Goal: Task Accomplishment & Management: Use online tool/utility

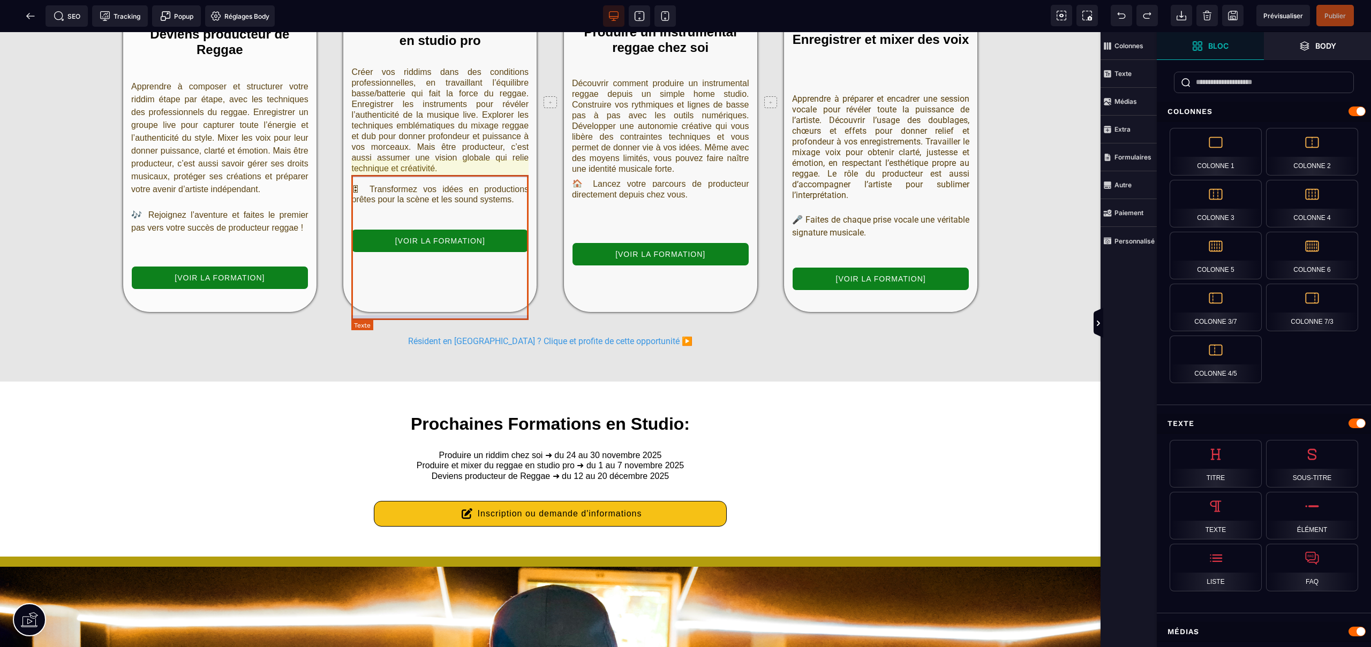
scroll to position [1754, 0]
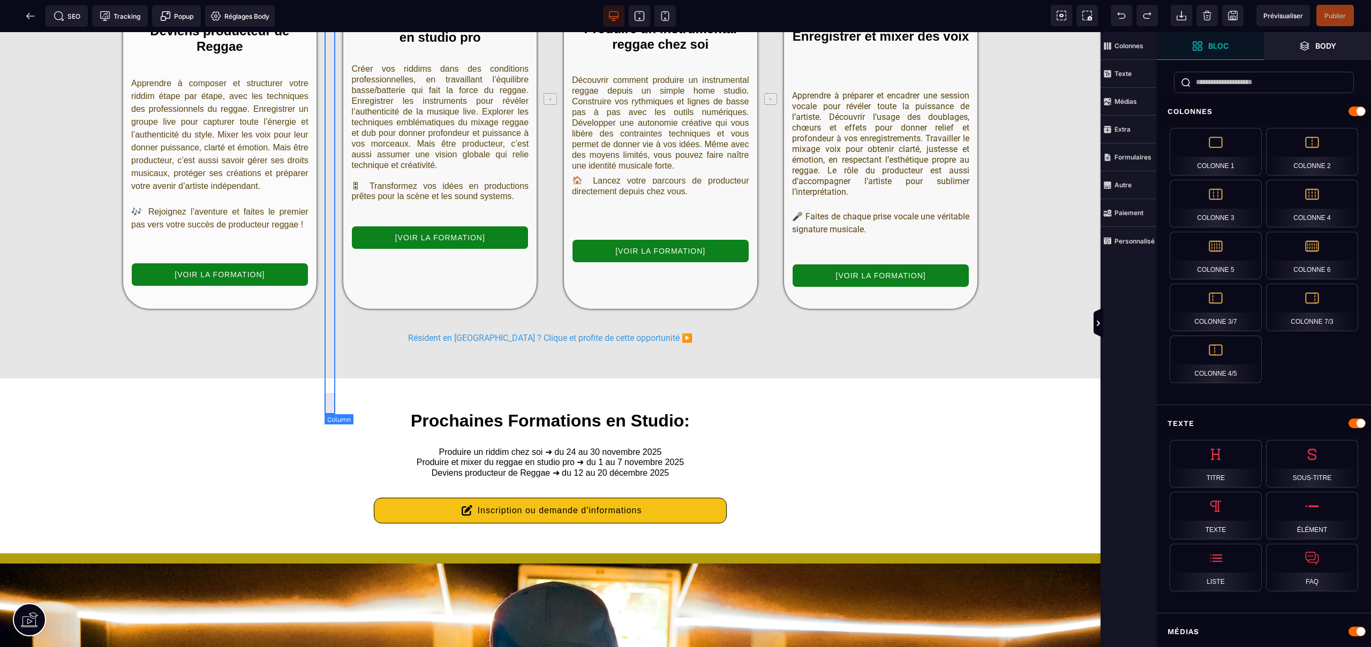
click at [330, 252] on div at bounding box center [329, 99] width 11 height 419
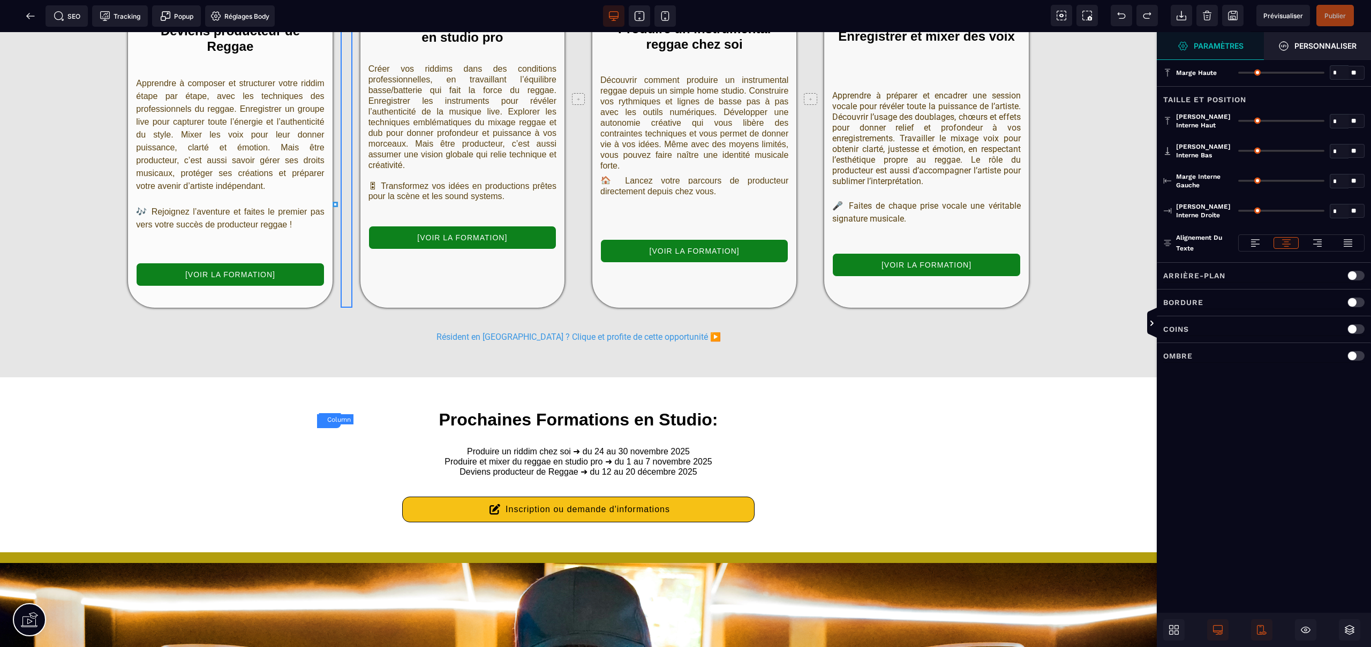
type input "*"
type input "**"
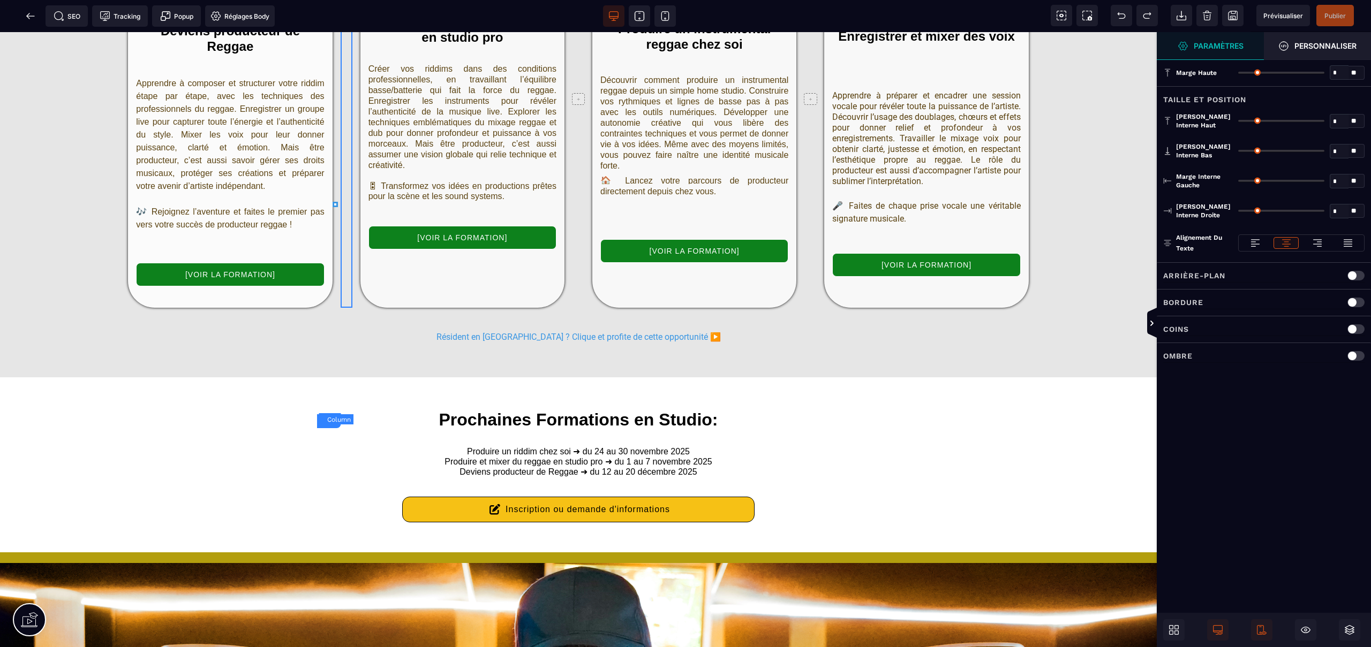
type input "*"
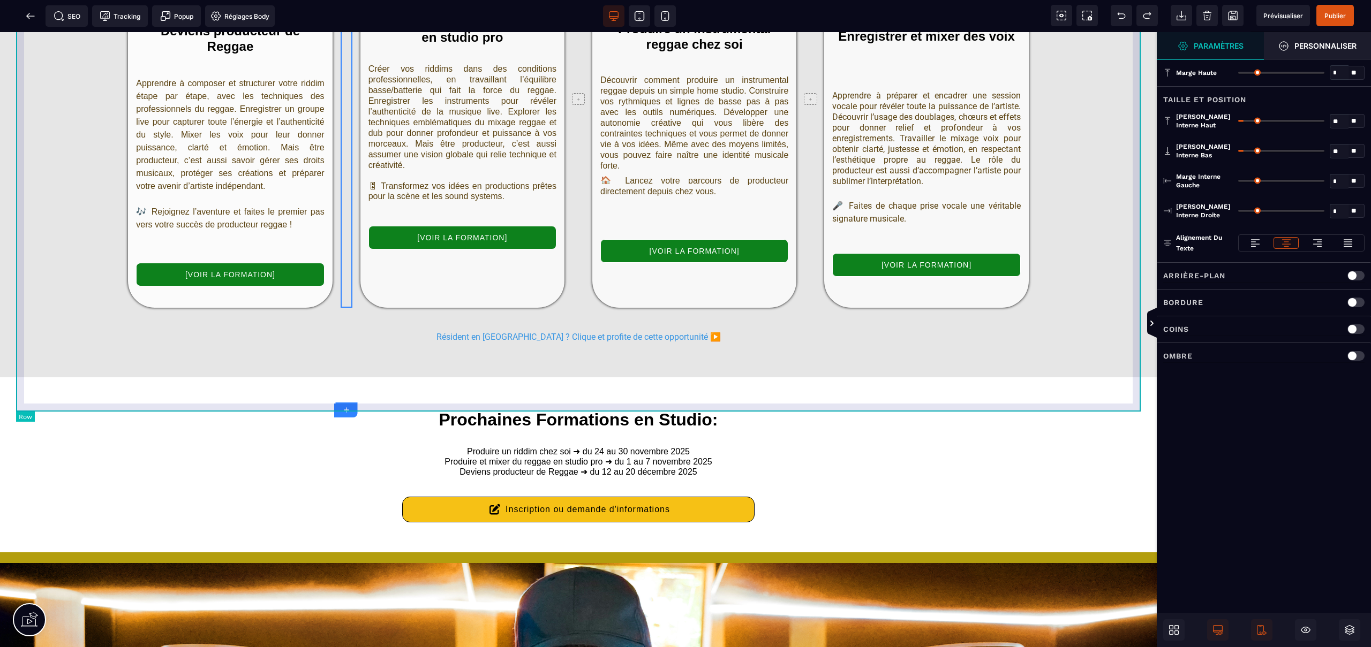
click at [355, 247] on div "Deviens producteur de Reggae Apprendre à composer et structurer votre riddim ét…" at bounding box center [578, 99] width 1124 height 434
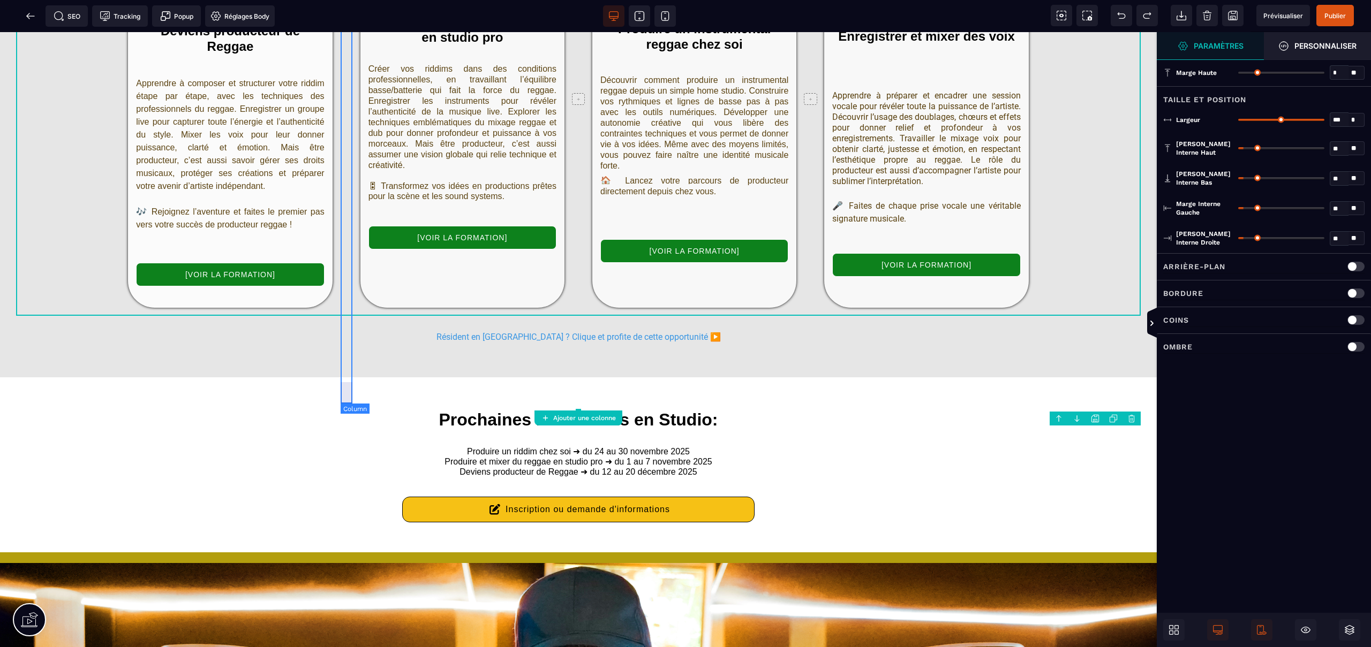
click at [346, 247] on div at bounding box center [347, 99] width 12 height 418
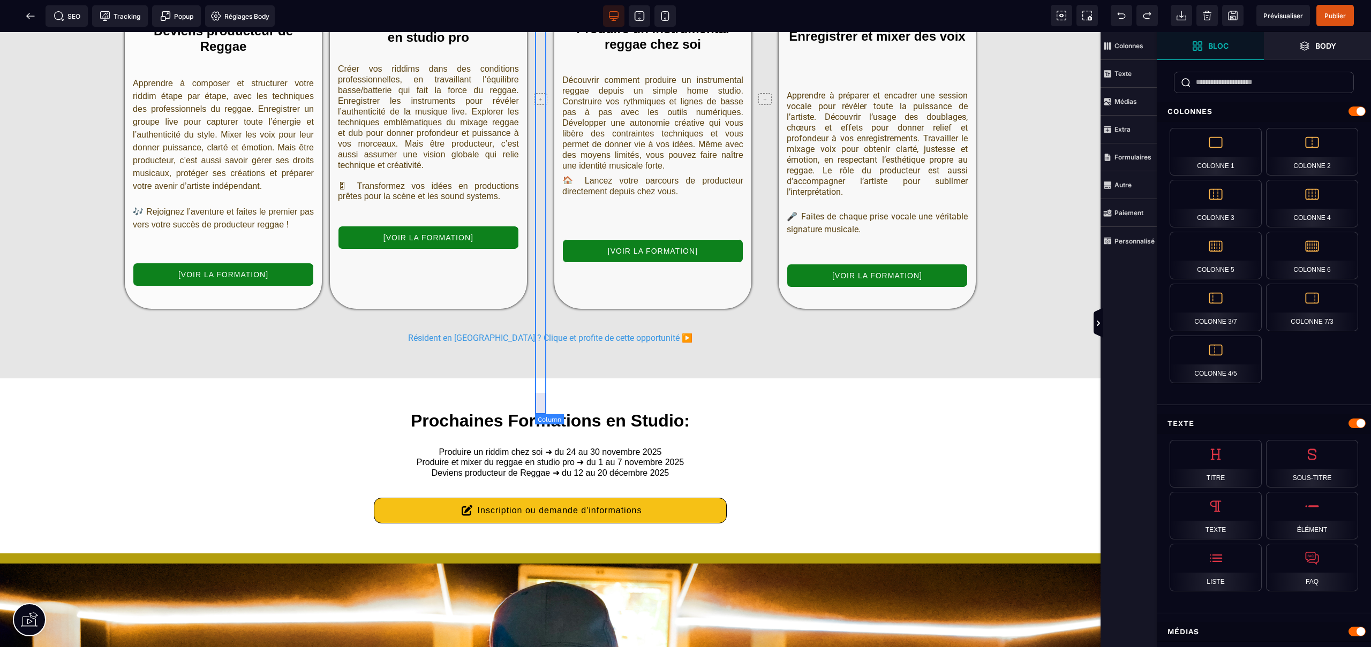
click at [538, 230] on div "+" at bounding box center [540, 99] width 11 height 419
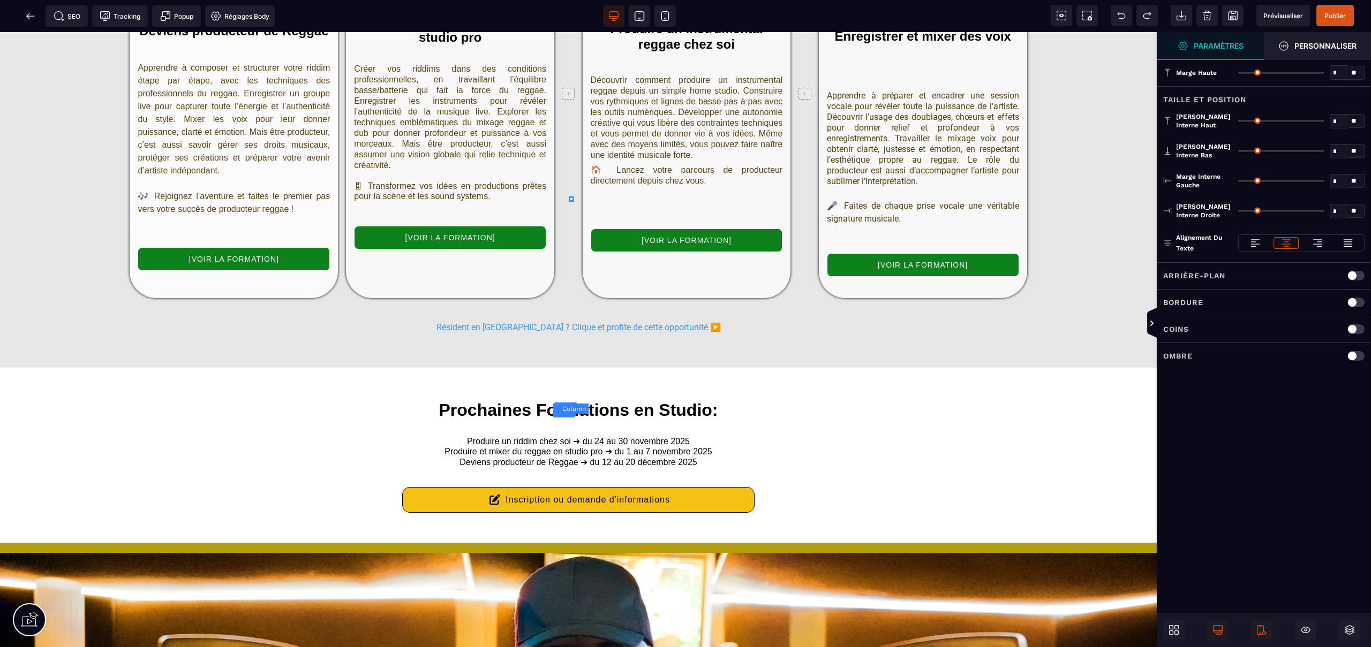
type input "*"
type input "**"
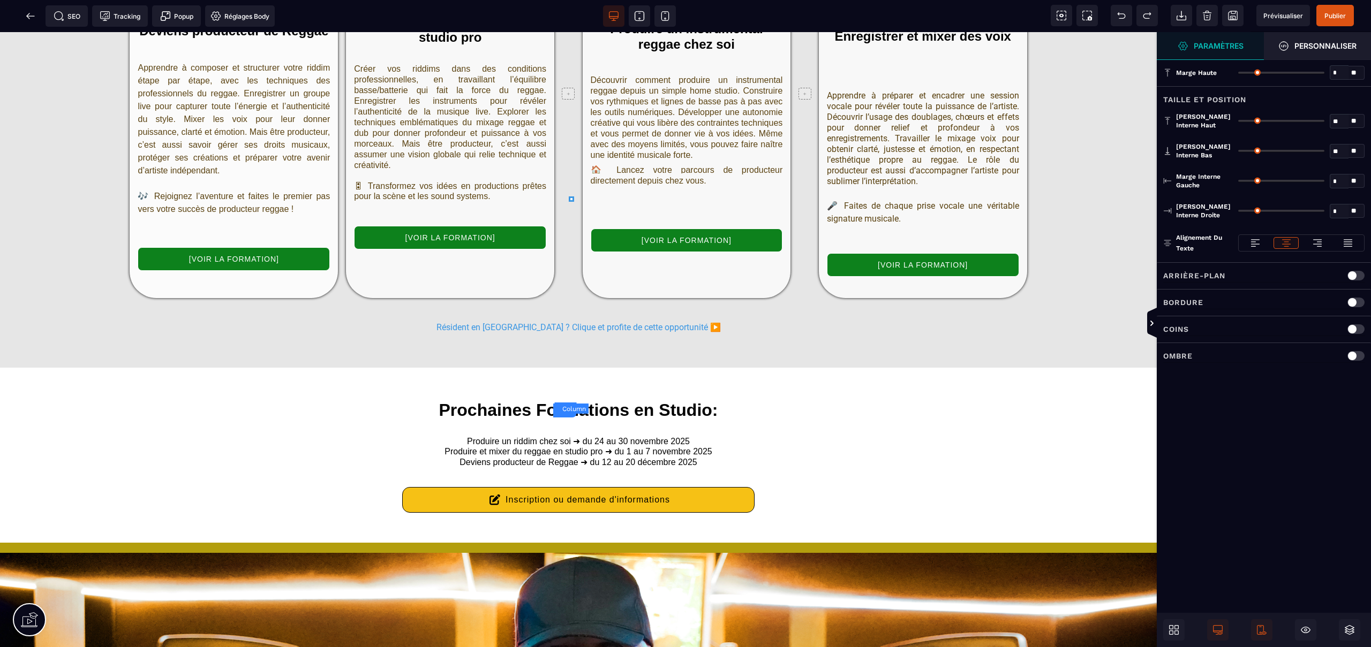
type input "*"
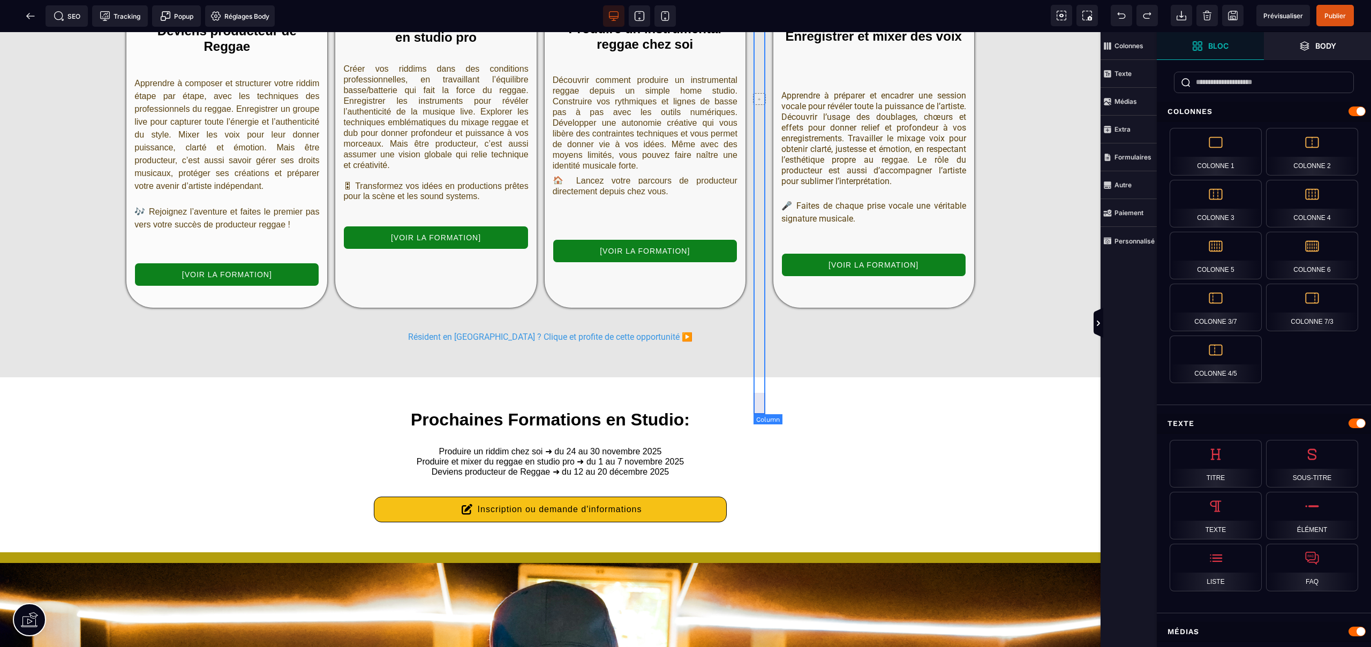
click at [760, 231] on div "+" at bounding box center [759, 99] width 12 height 418
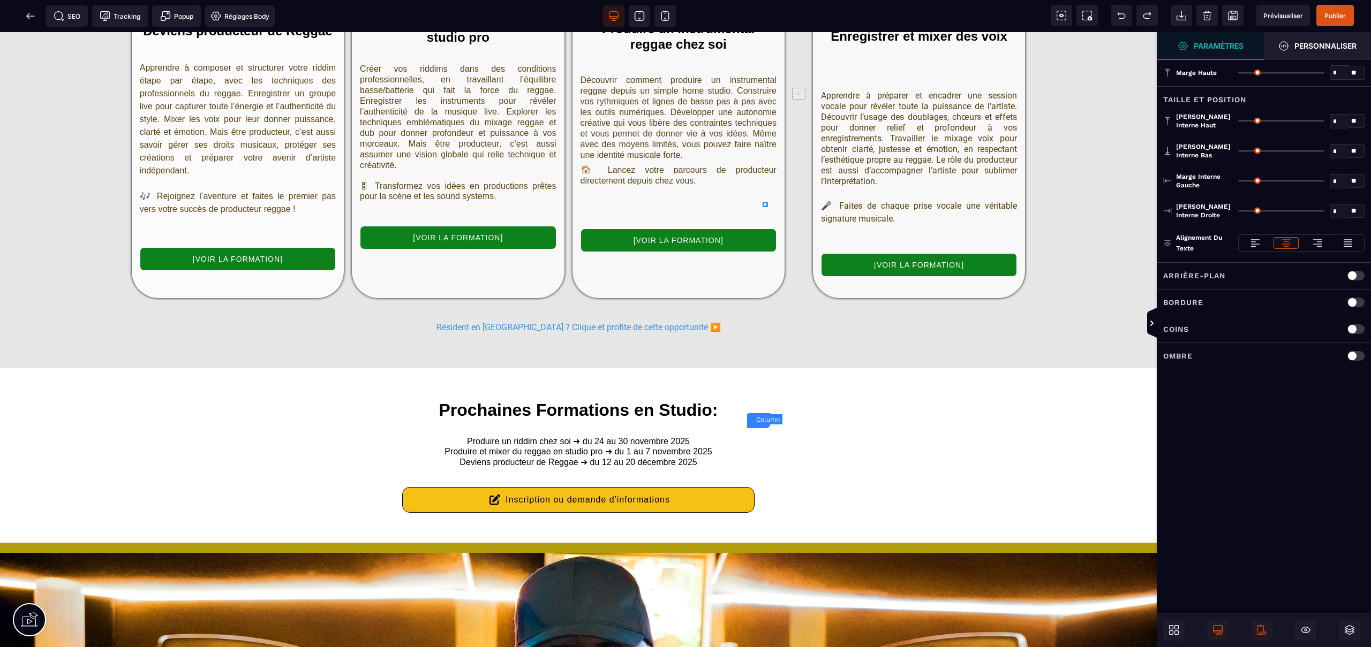
type input "*"
type input "**"
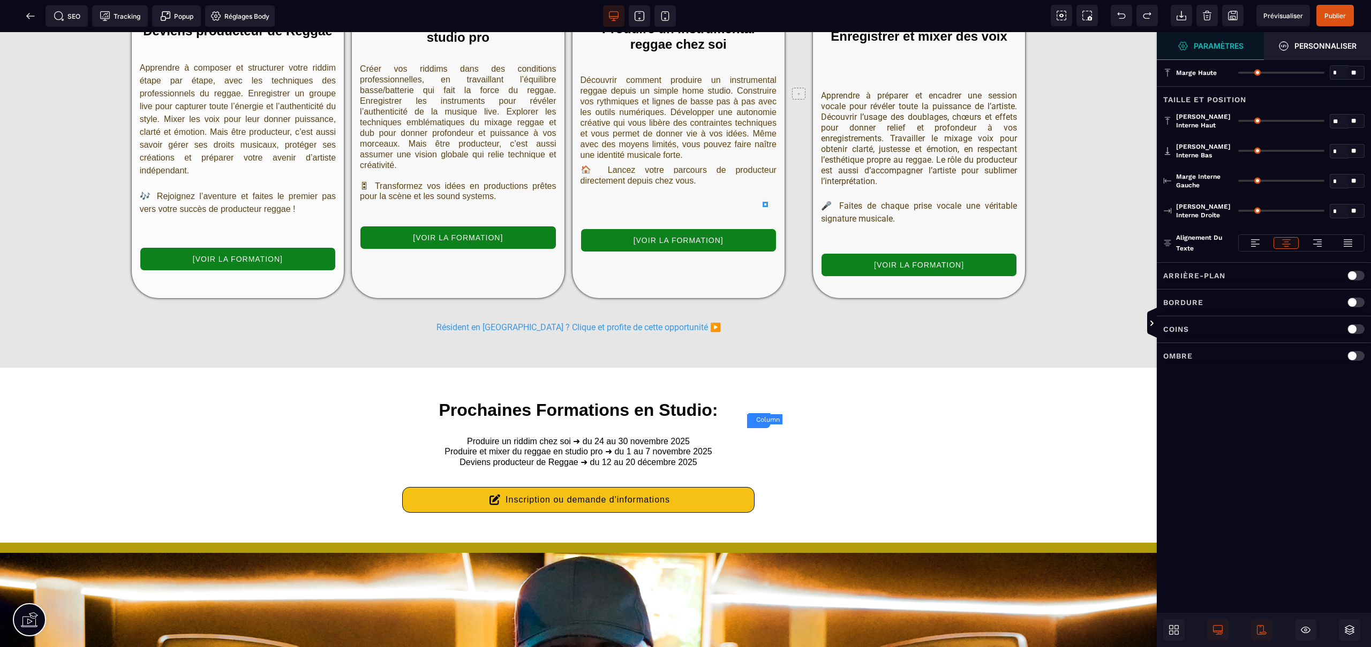
type input "*"
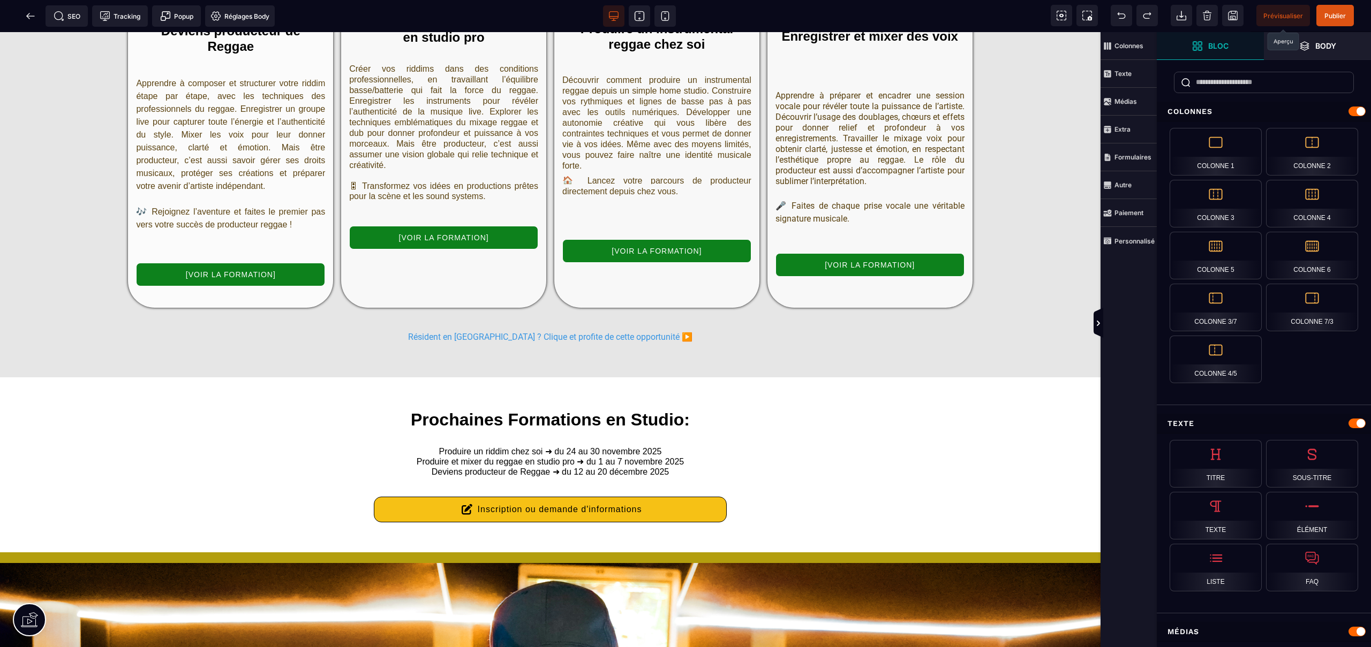
click at [1289, 15] on span "Prévisualiser" at bounding box center [1283, 16] width 40 height 8
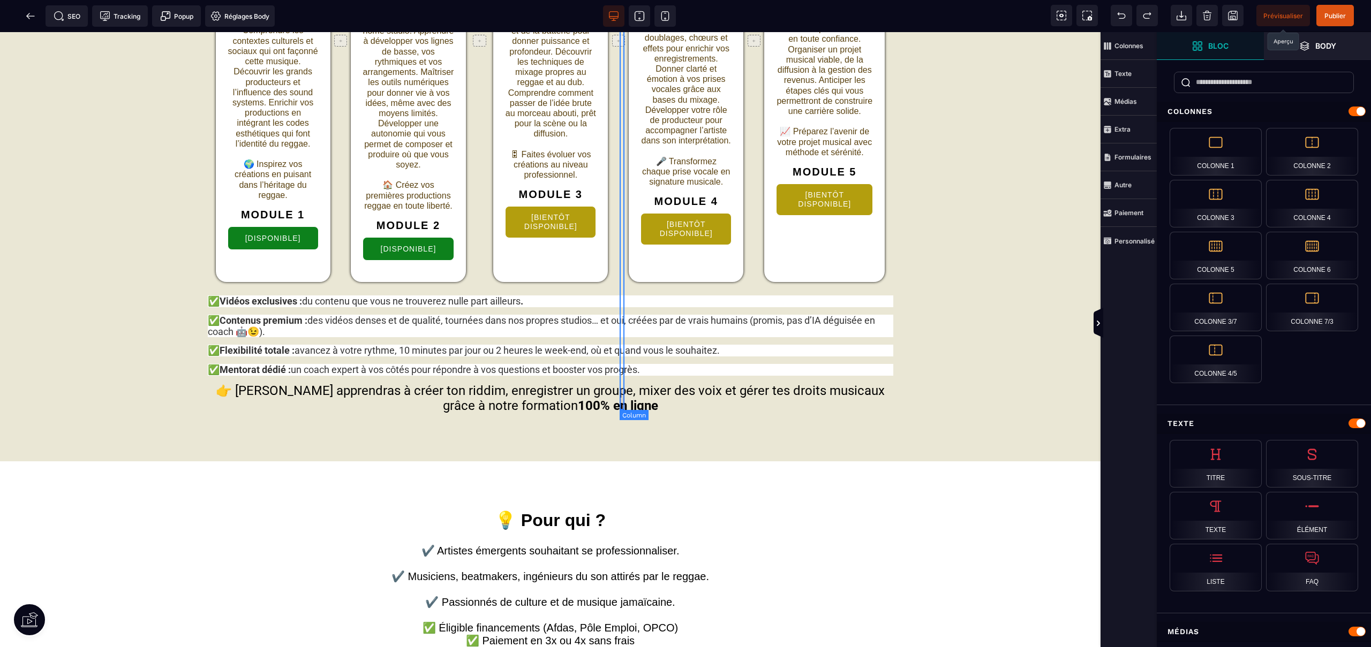
scroll to position [3367, 0]
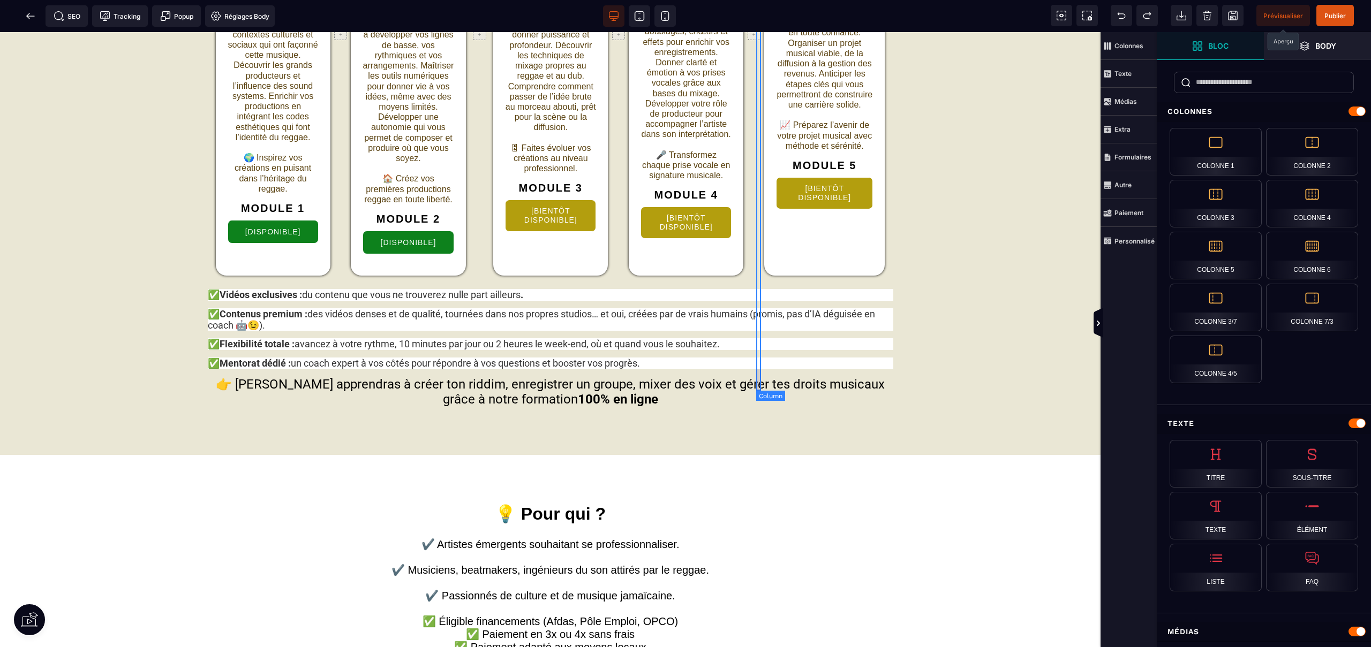
click at [756, 190] on div "+" at bounding box center [753, 34] width 5 height 483
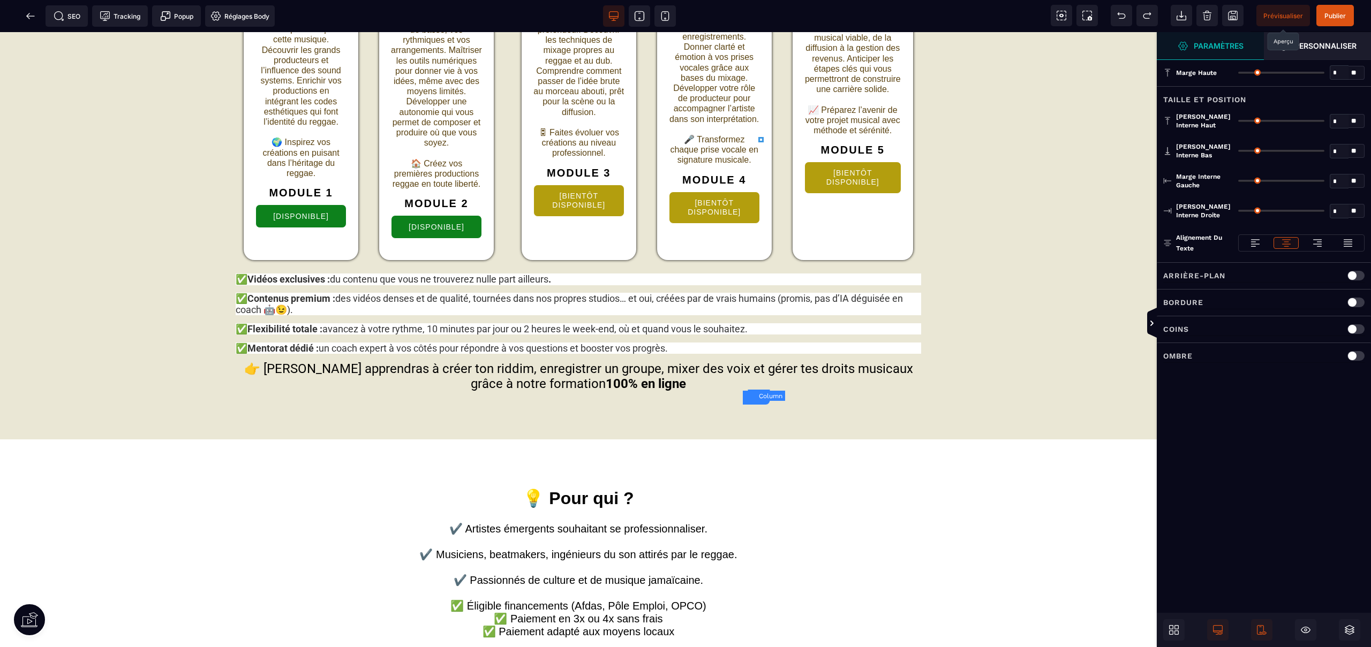
type input "*"
type input "**"
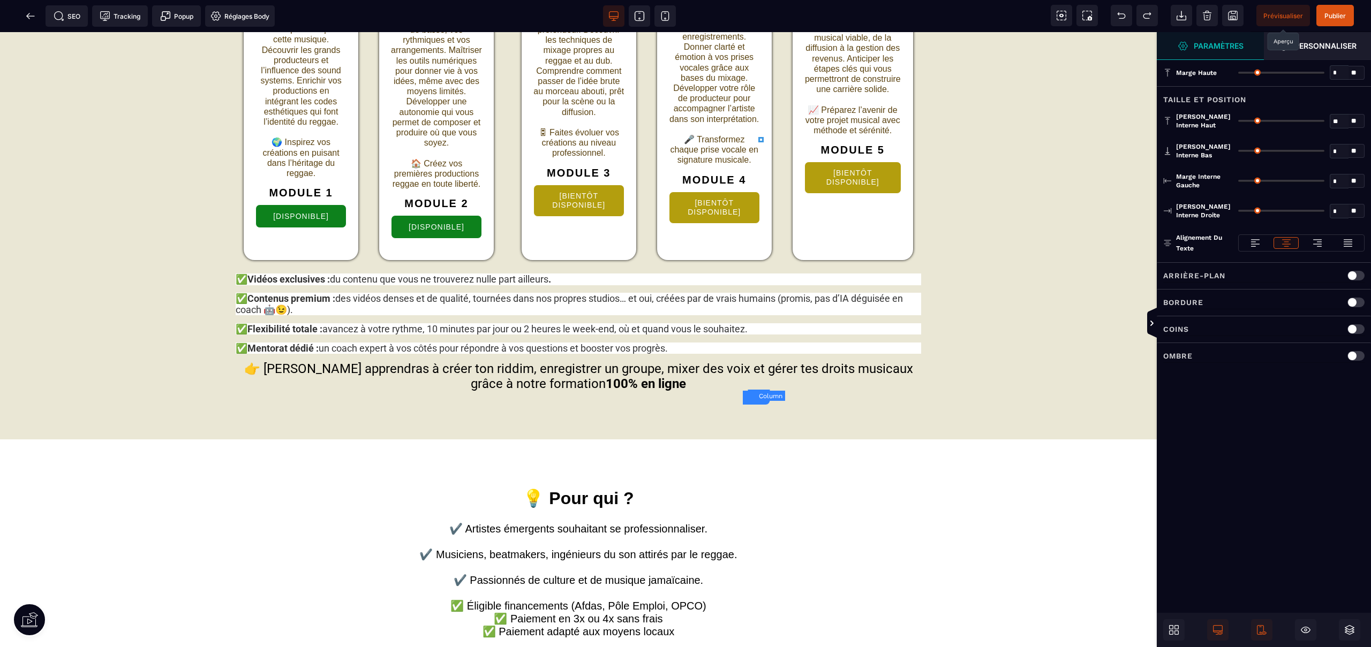
type input "*"
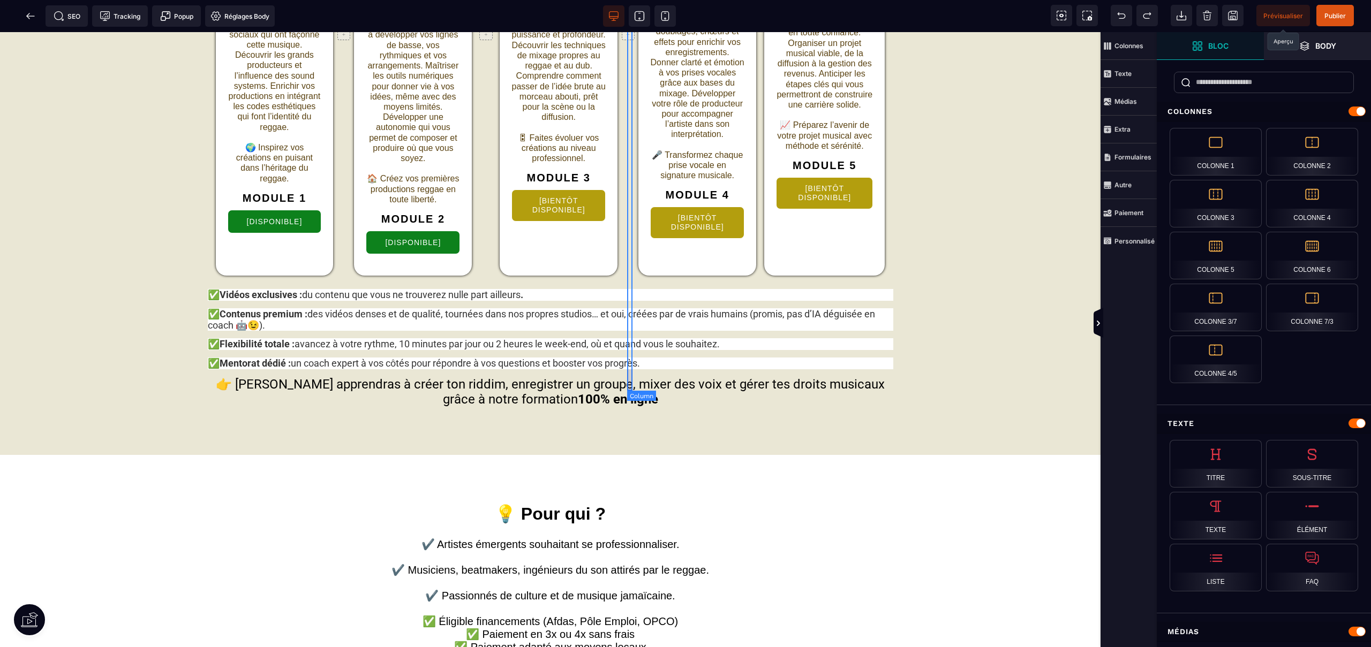
click at [629, 174] on div "+" at bounding box center [627, 34] width 5 height 483
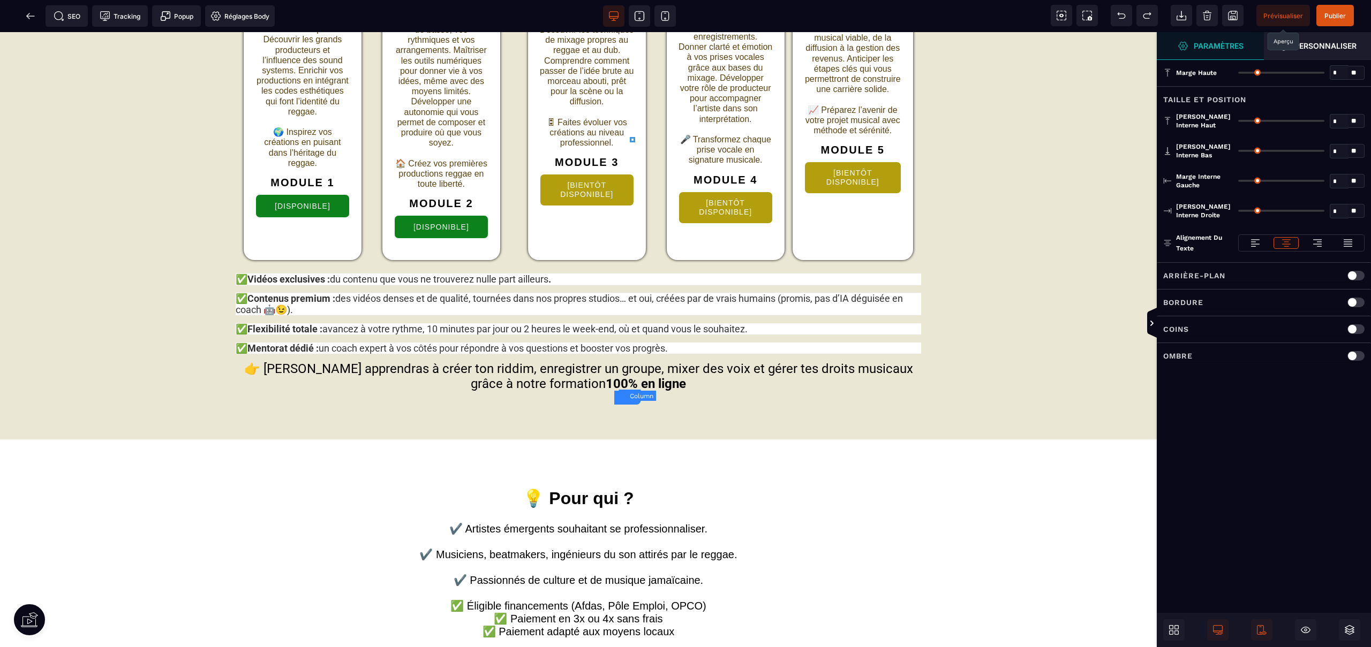
type input "*"
type input "**"
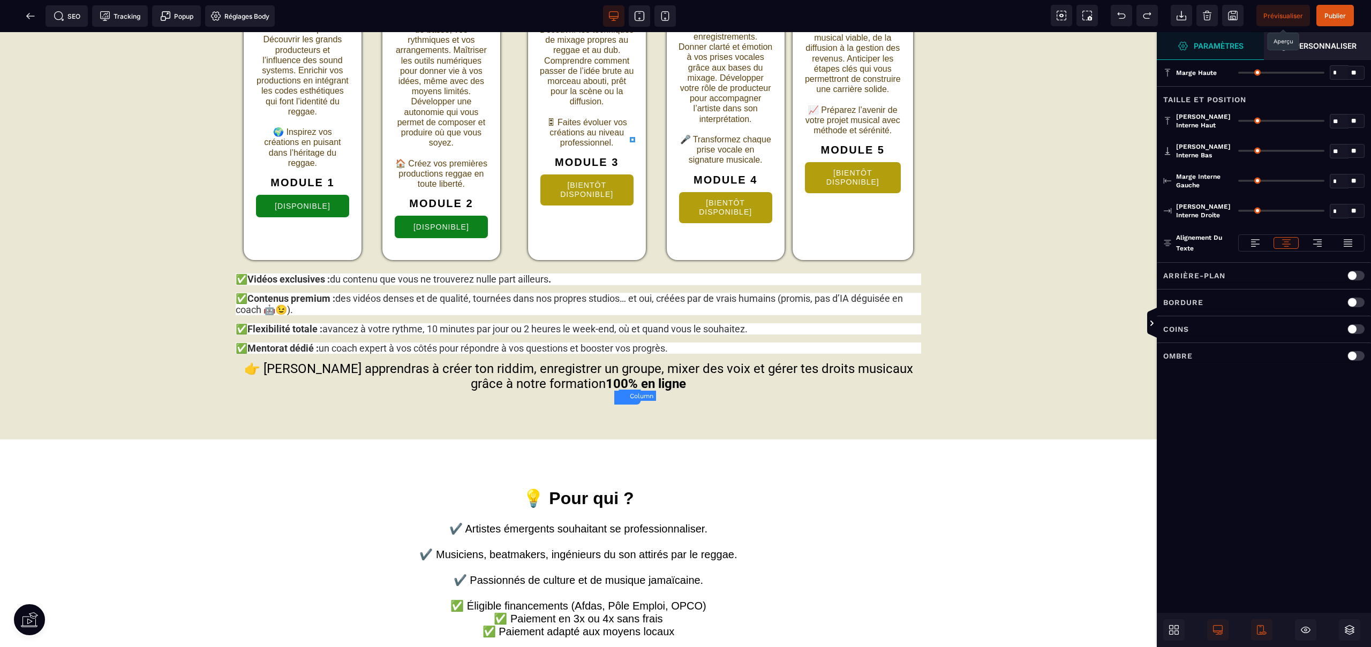
type input "*"
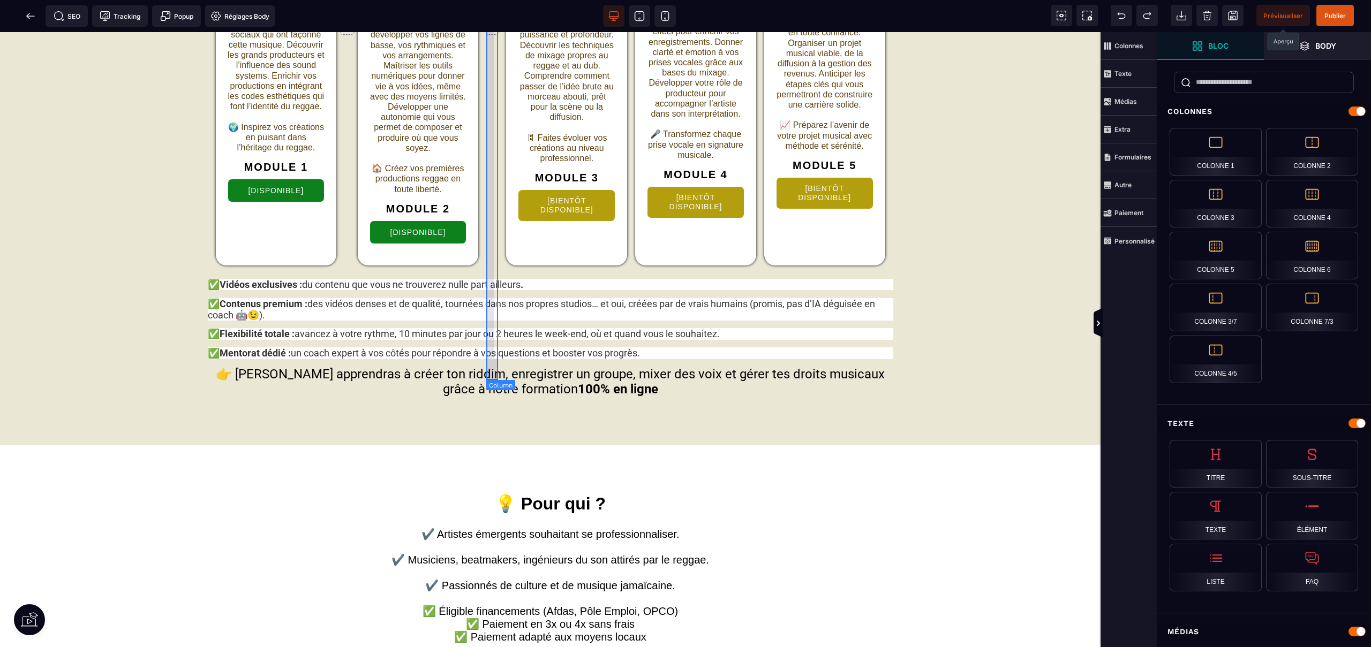
click at [490, 178] on div "+" at bounding box center [492, 29] width 12 height 473
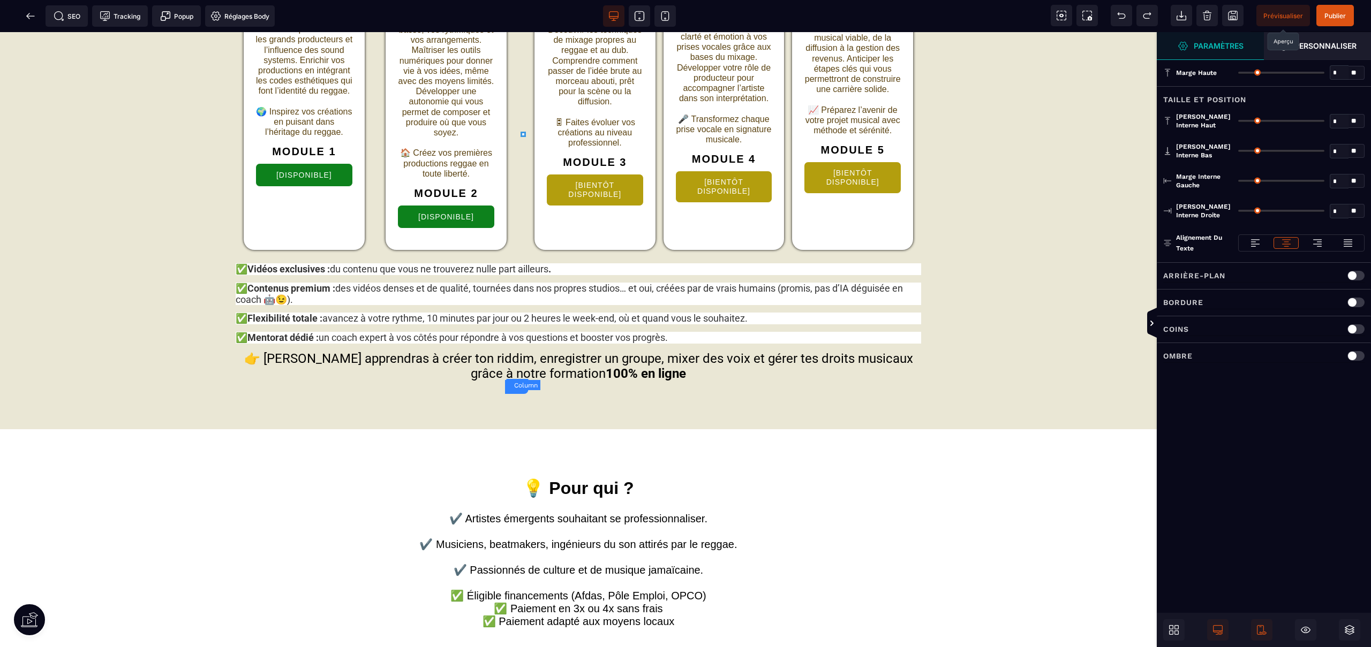
type input "*"
type input "**"
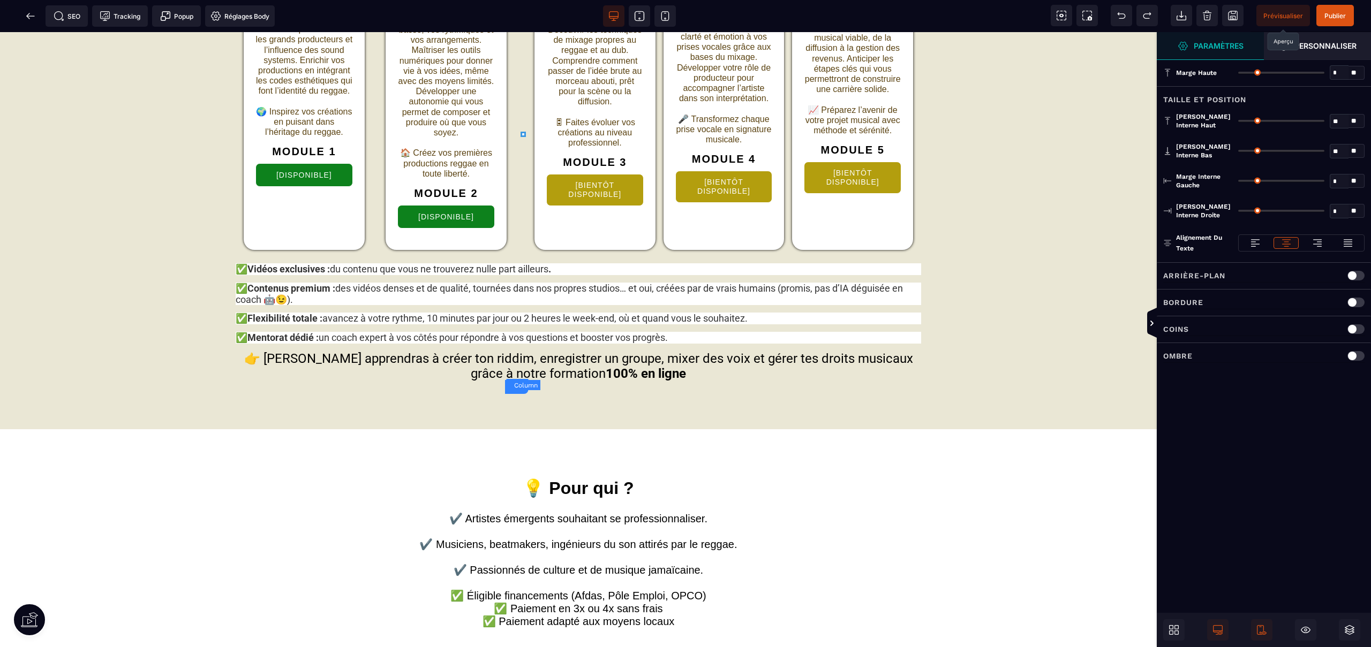
type input "**"
type input "*"
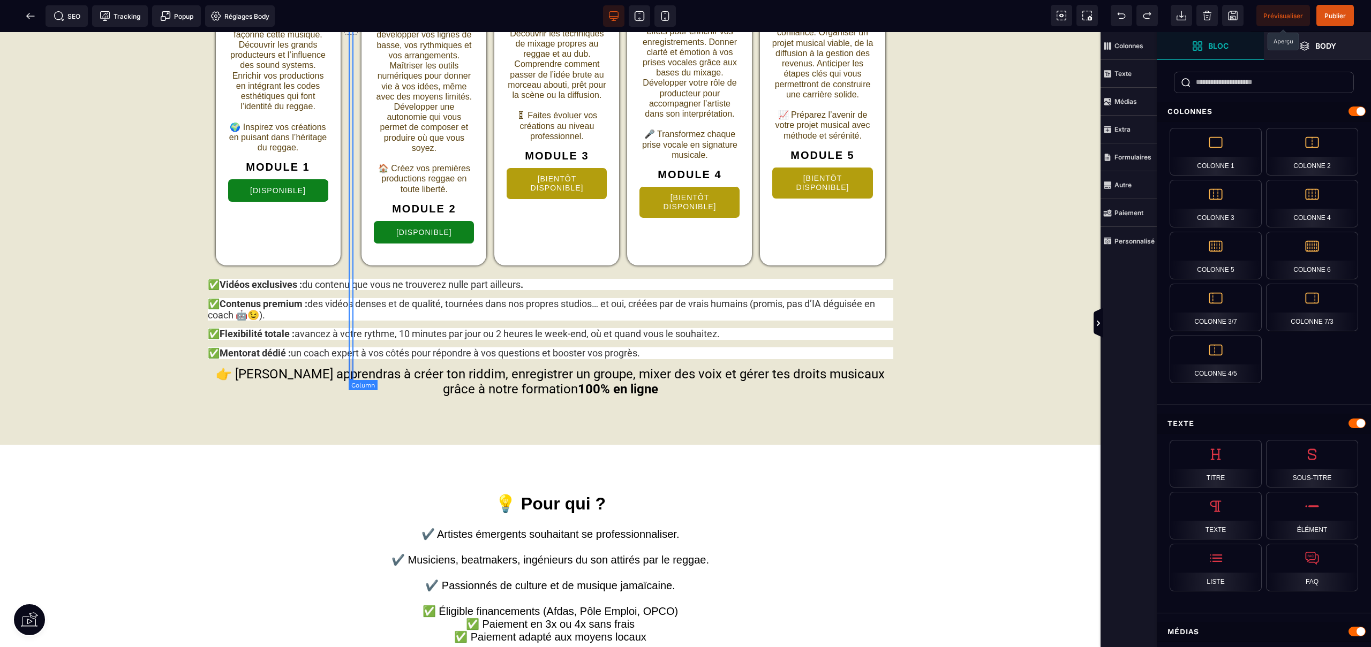
click at [351, 182] on div "+" at bounding box center [351, 29] width 5 height 473
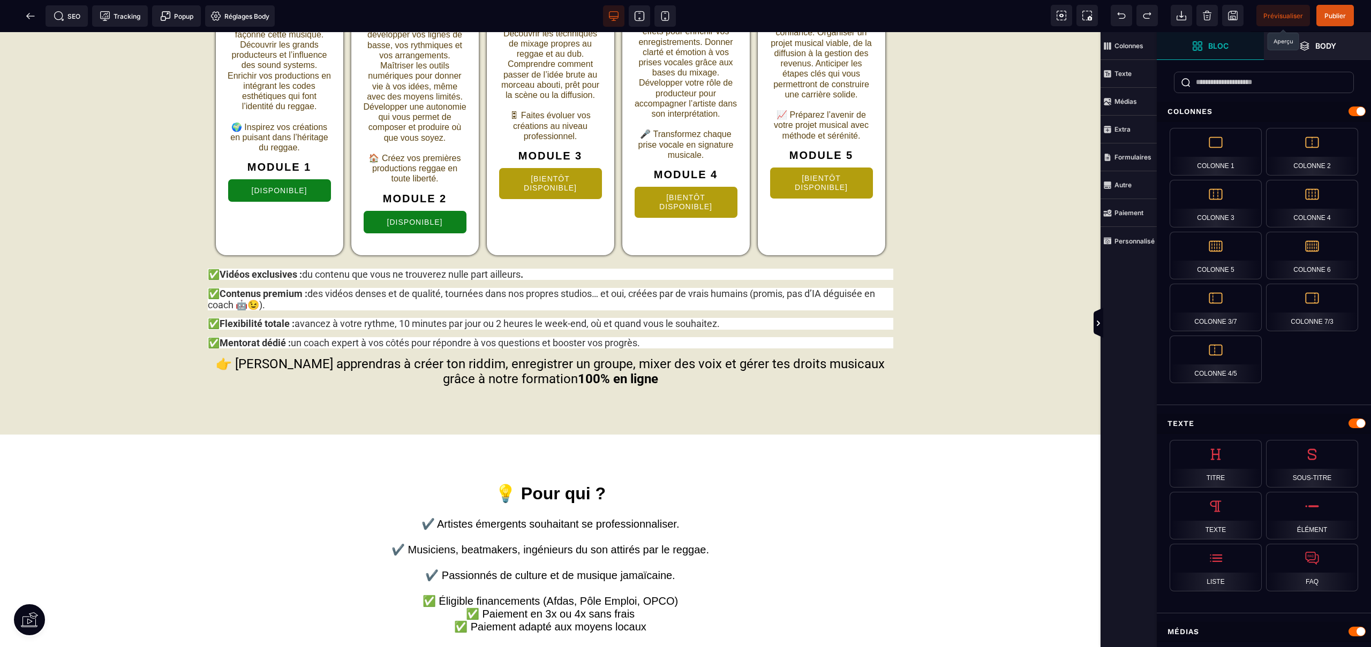
click at [1278, 13] on span "Prévisualiser" at bounding box center [1283, 16] width 40 height 8
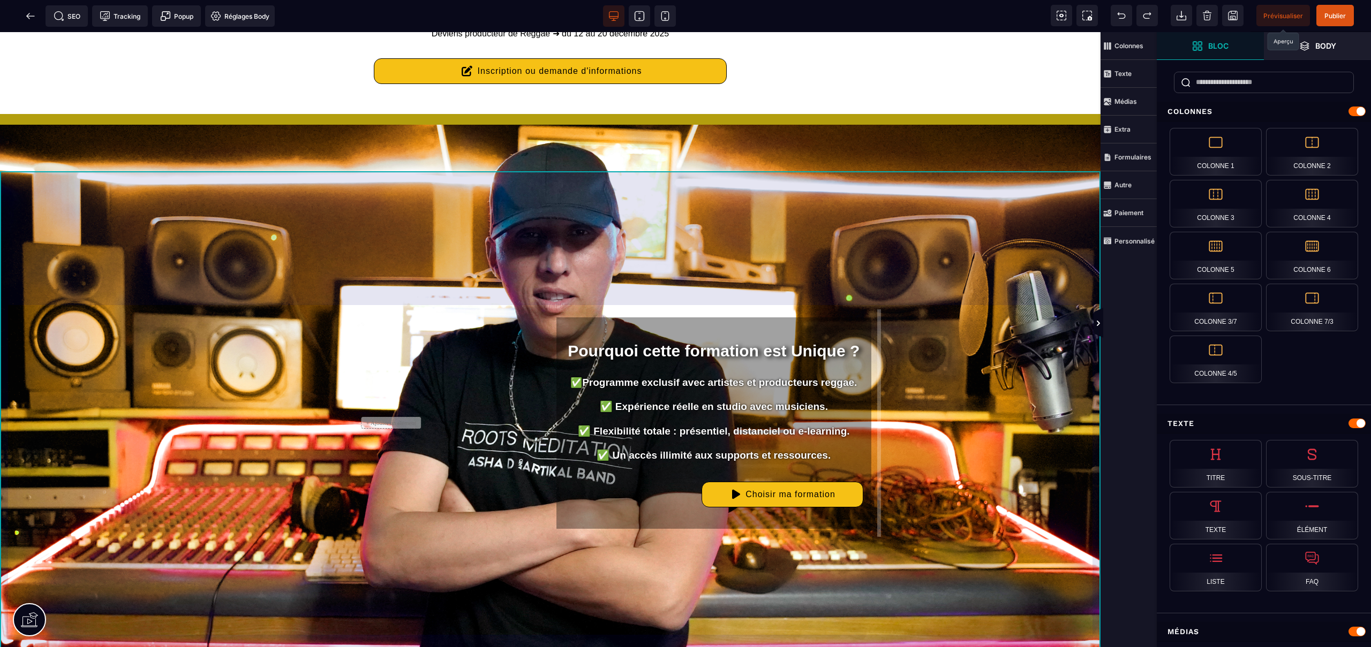
scroll to position [2173, 0]
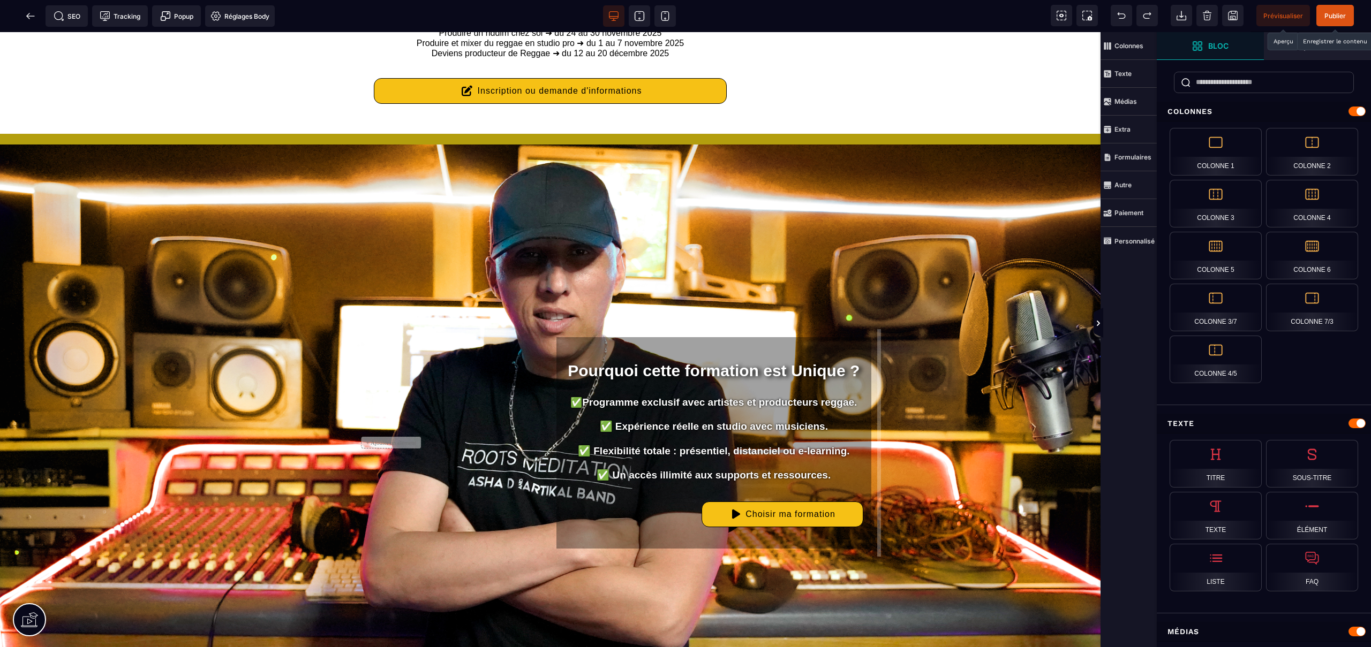
click at [1331, 19] on span "Publier" at bounding box center [1334, 16] width 21 height 8
click at [30, 18] on icon at bounding box center [30, 16] width 11 height 11
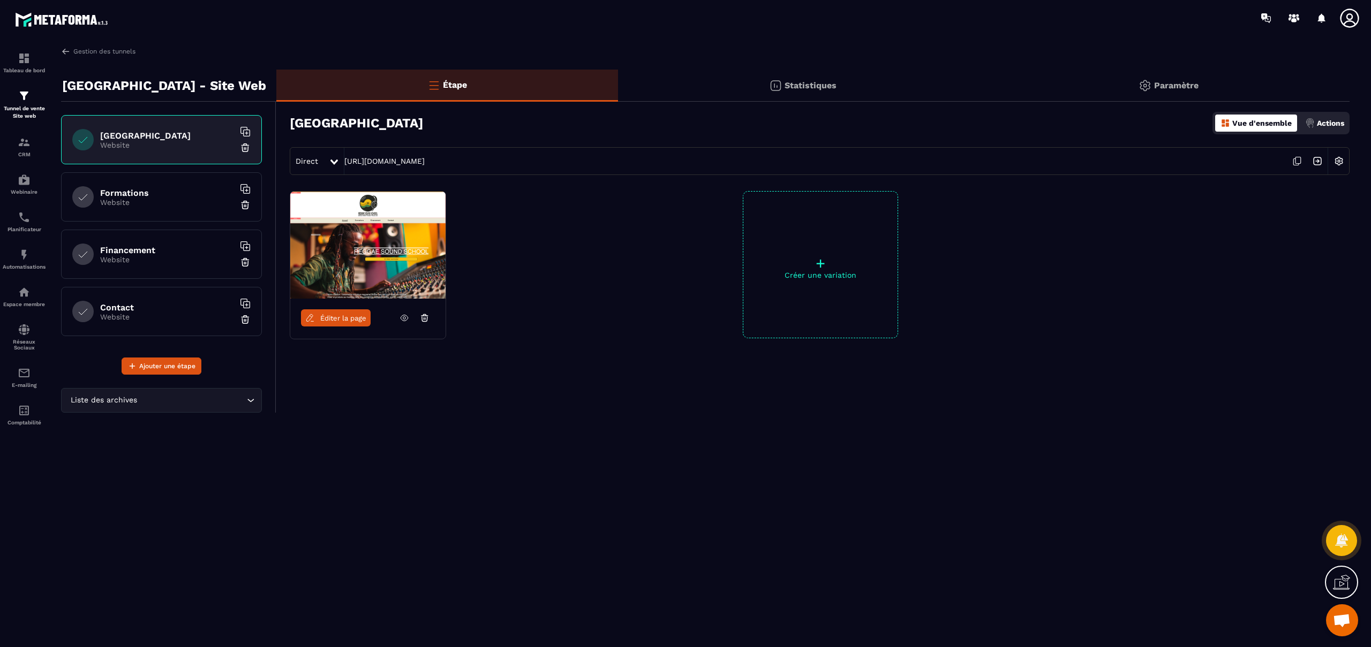
click at [157, 188] on h6 "Formations" at bounding box center [167, 193] width 134 height 10
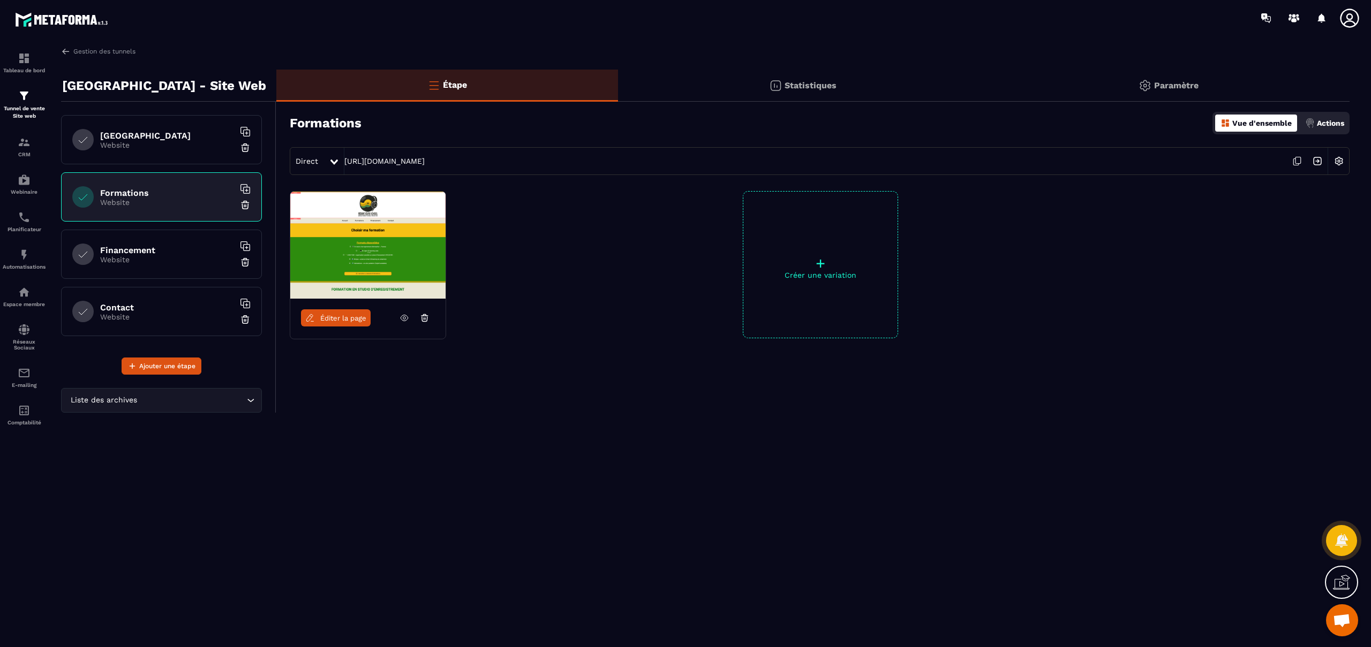
click at [356, 319] on span "Éditer la page" at bounding box center [343, 318] width 46 height 8
